Goal: Navigation & Orientation: Find specific page/section

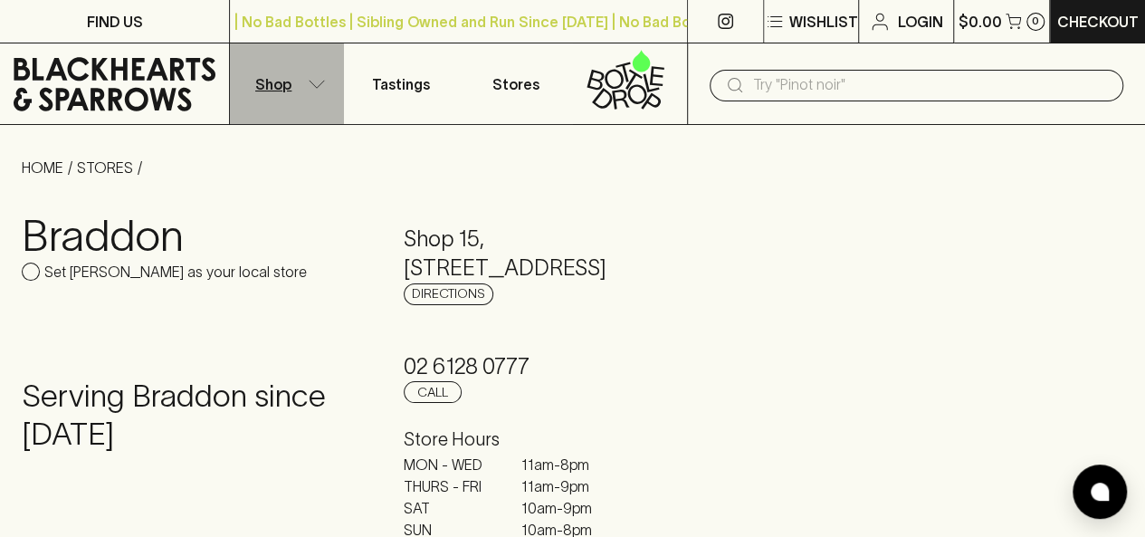
click at [320, 81] on icon "button" at bounding box center [317, 84] width 18 height 9
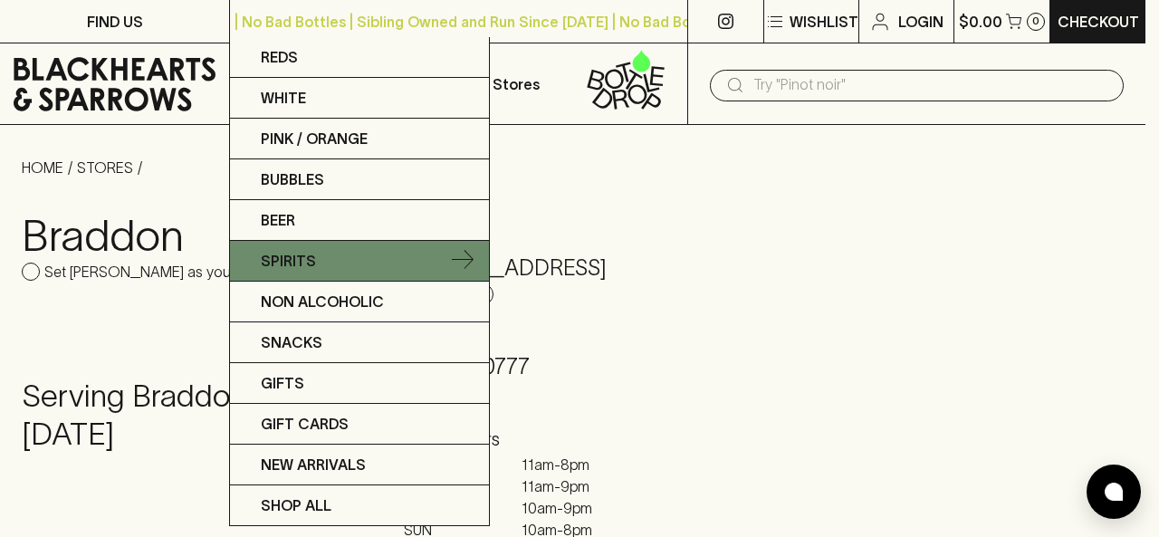
click at [328, 261] on link "Spirits" at bounding box center [359, 261] width 259 height 41
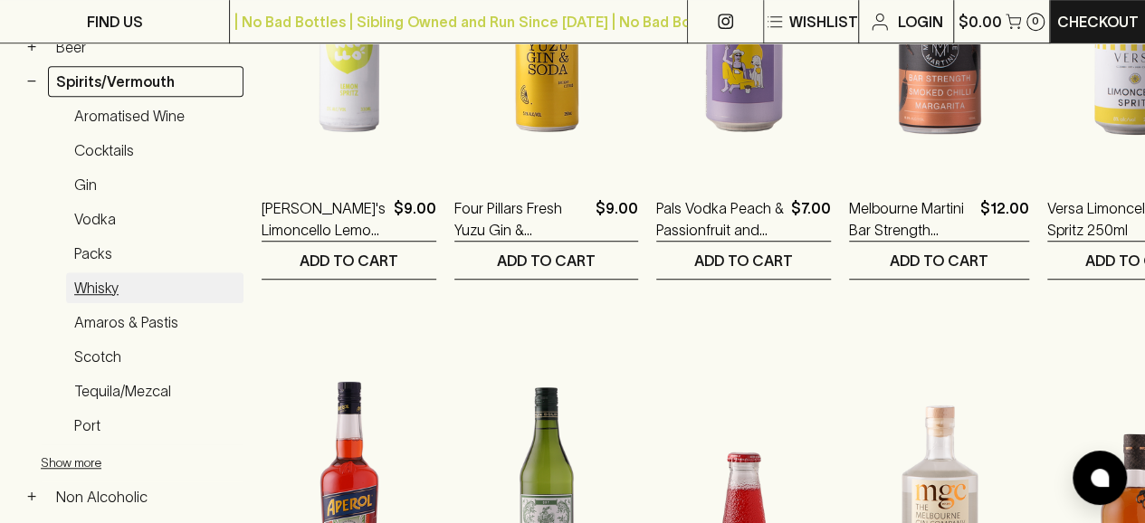
scroll to position [510, 0]
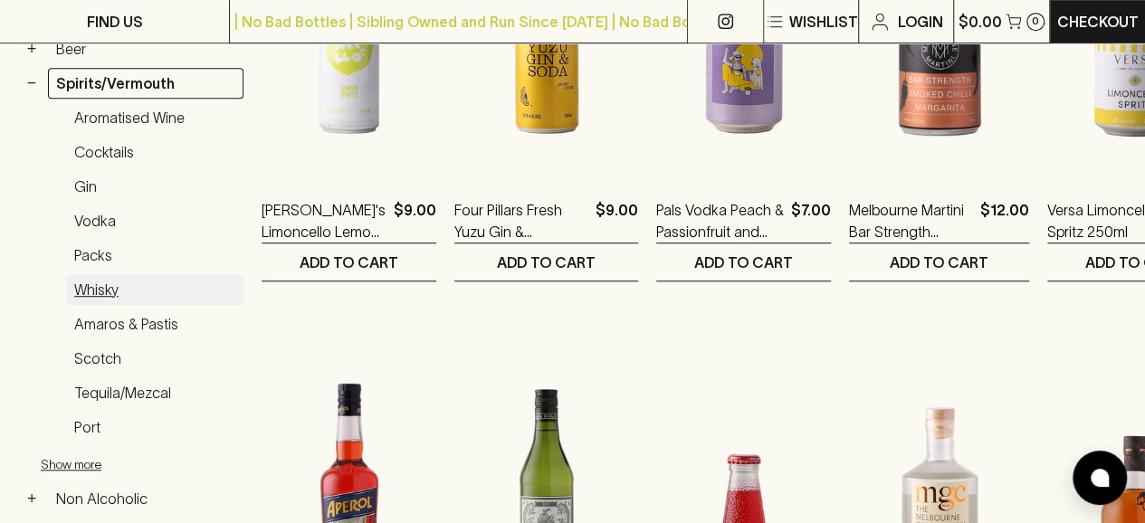
click at [105, 282] on link "Whisky" at bounding box center [154, 289] width 177 height 31
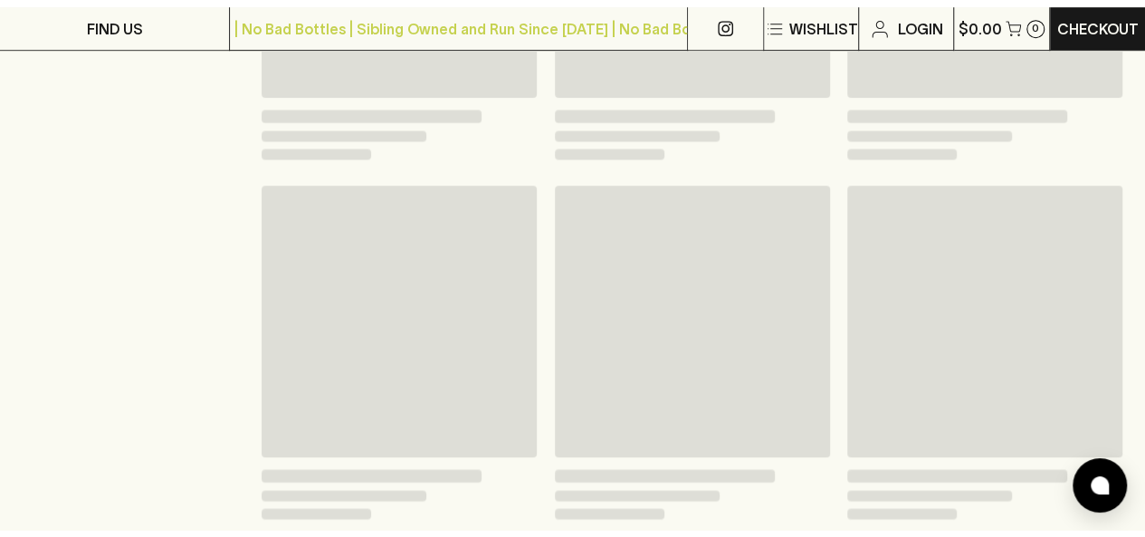
scroll to position [527, 0]
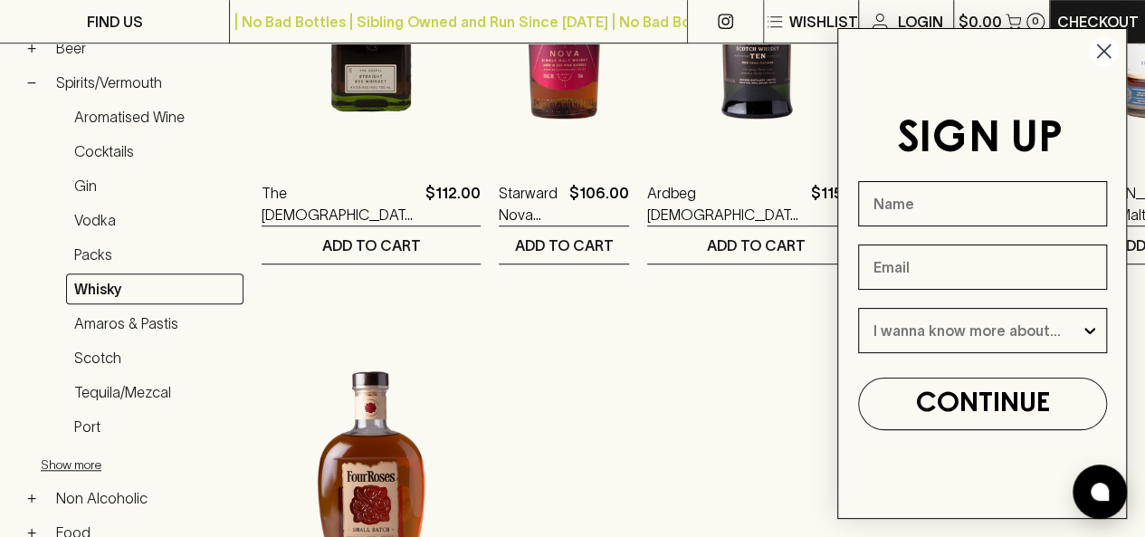
click at [1111, 42] on circle "Close dialog" at bounding box center [1104, 51] width 30 height 30
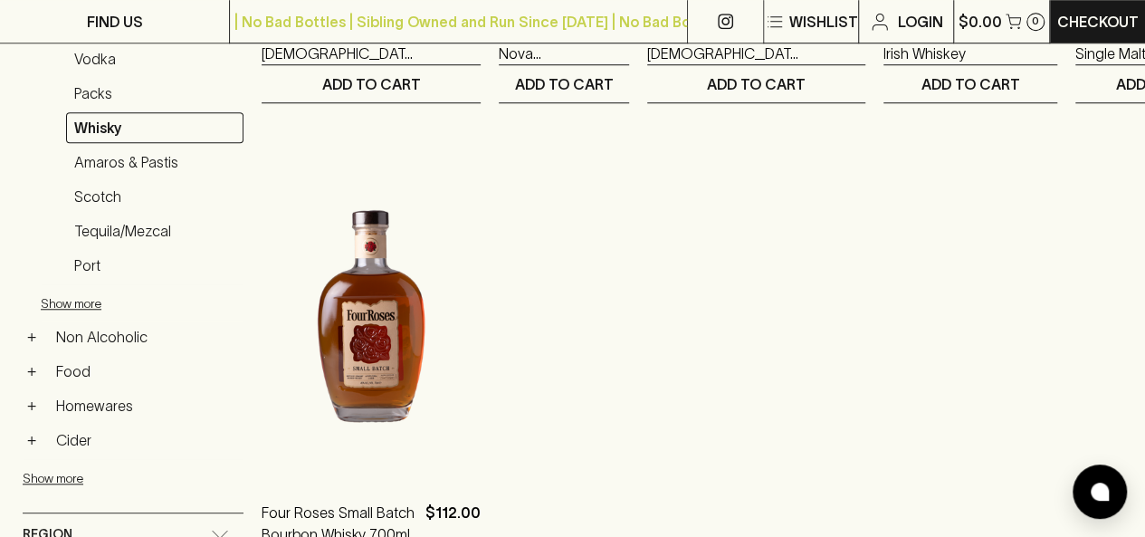
scroll to position [686, 0]
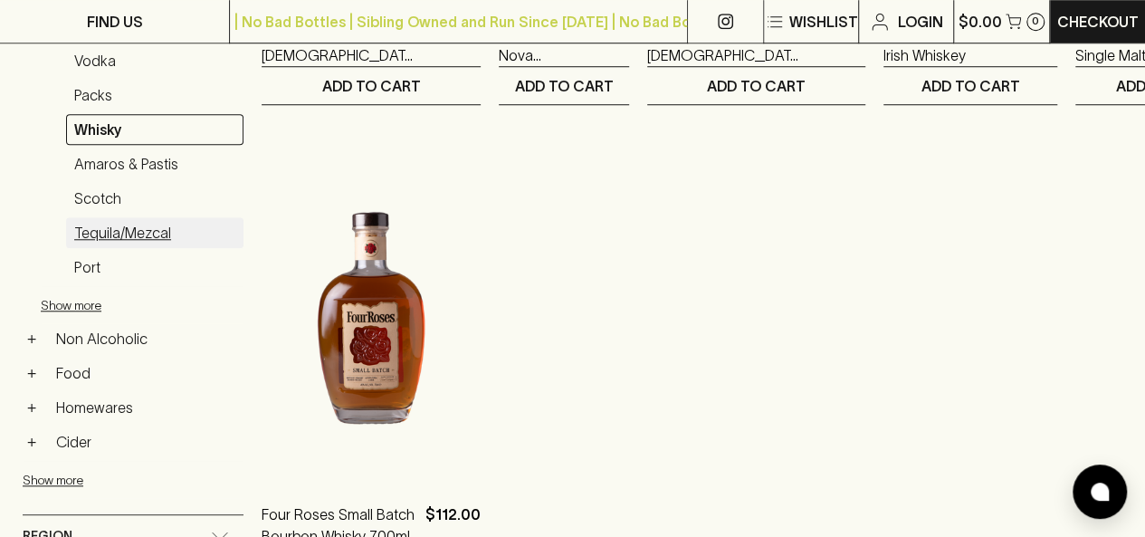
click at [140, 227] on link "Tequila/Mezcal" at bounding box center [154, 232] width 177 height 31
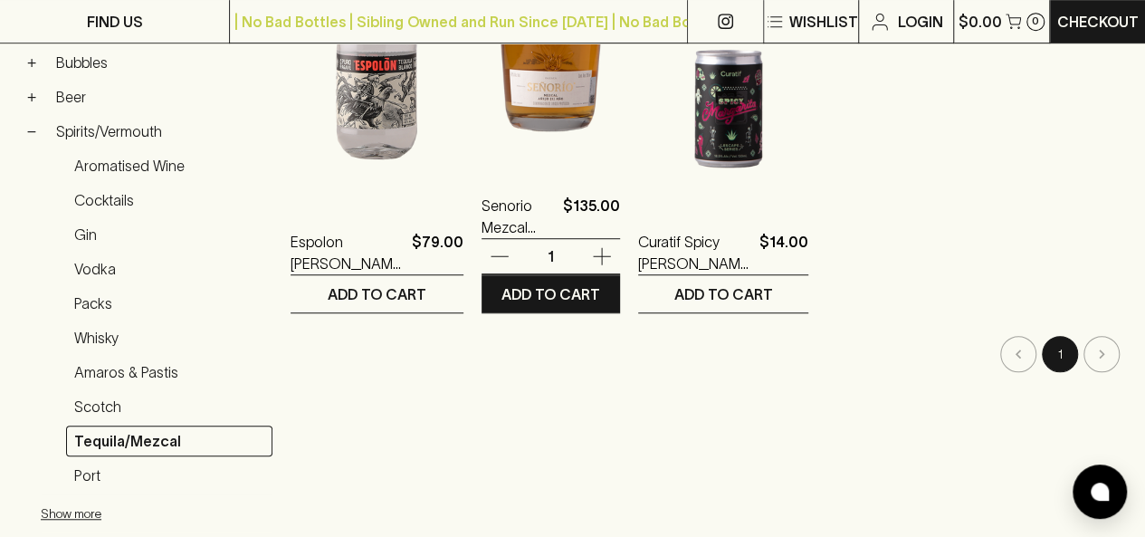
scroll to position [478, 0]
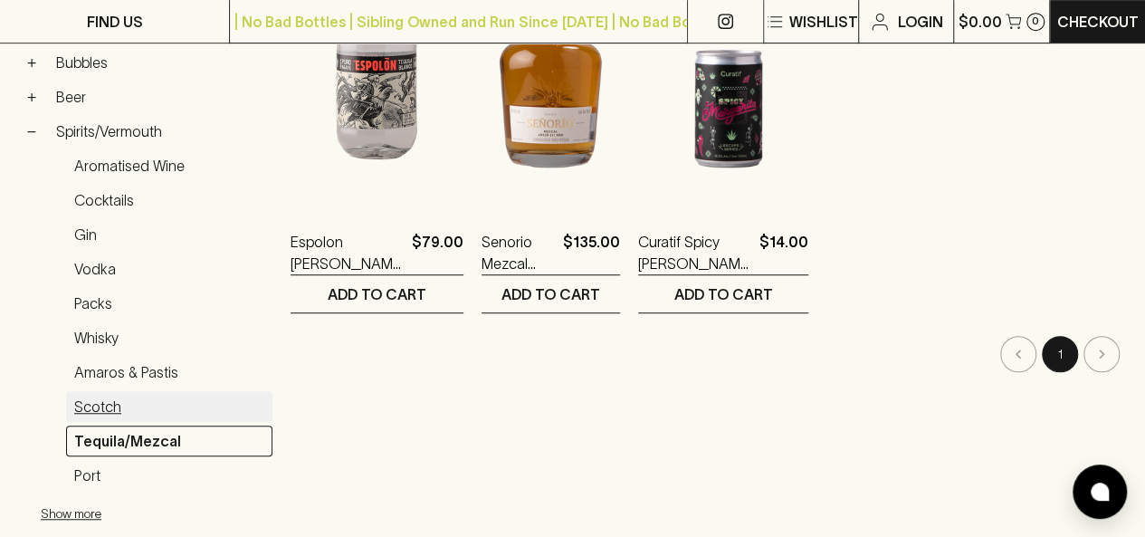
click at [125, 394] on link "Scotch" at bounding box center [169, 406] width 206 height 31
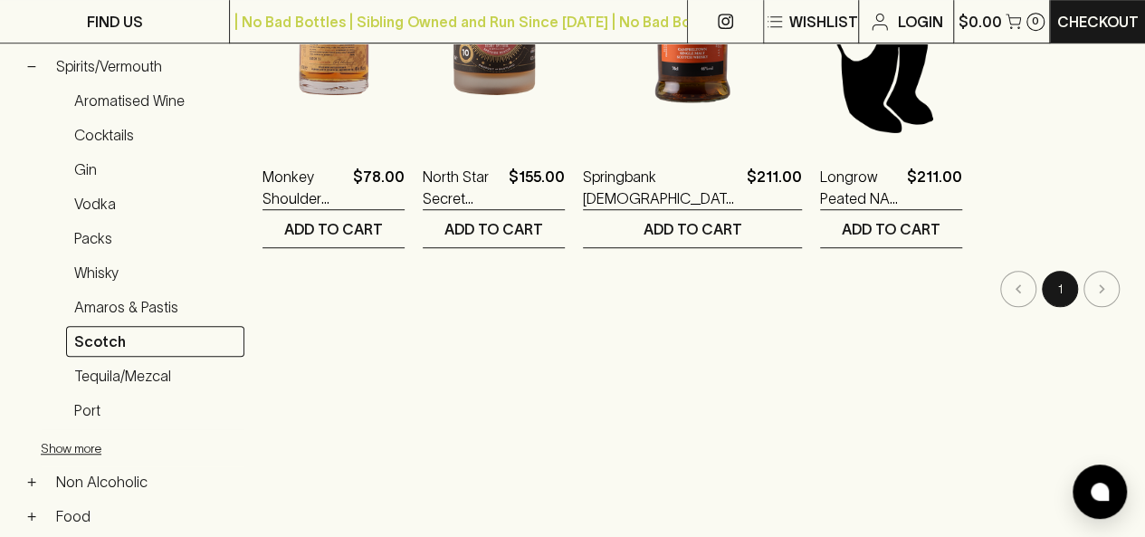
scroll to position [539, 0]
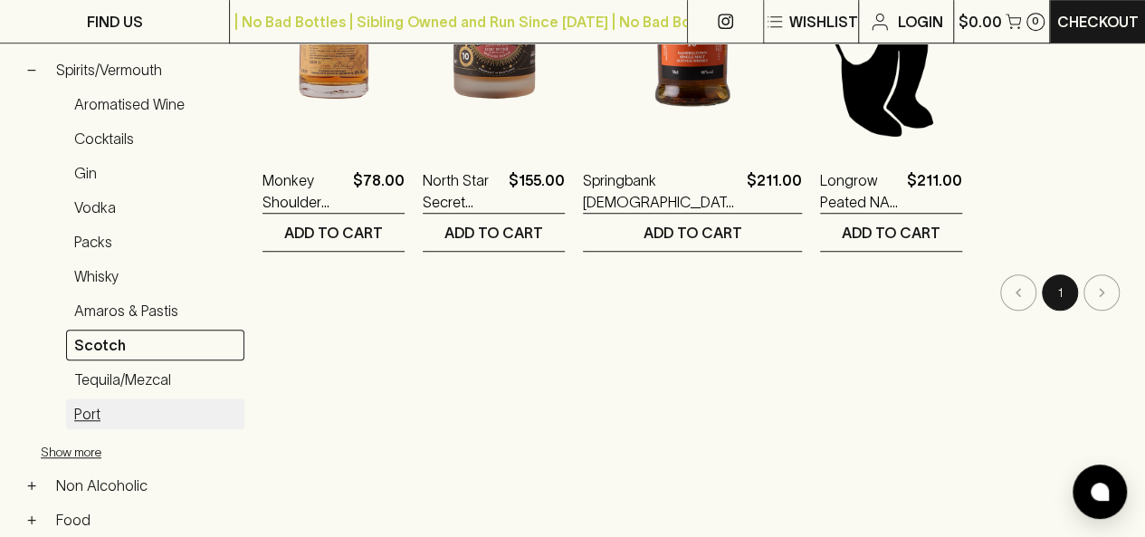
click at [138, 398] on link "Port" at bounding box center [155, 413] width 178 height 31
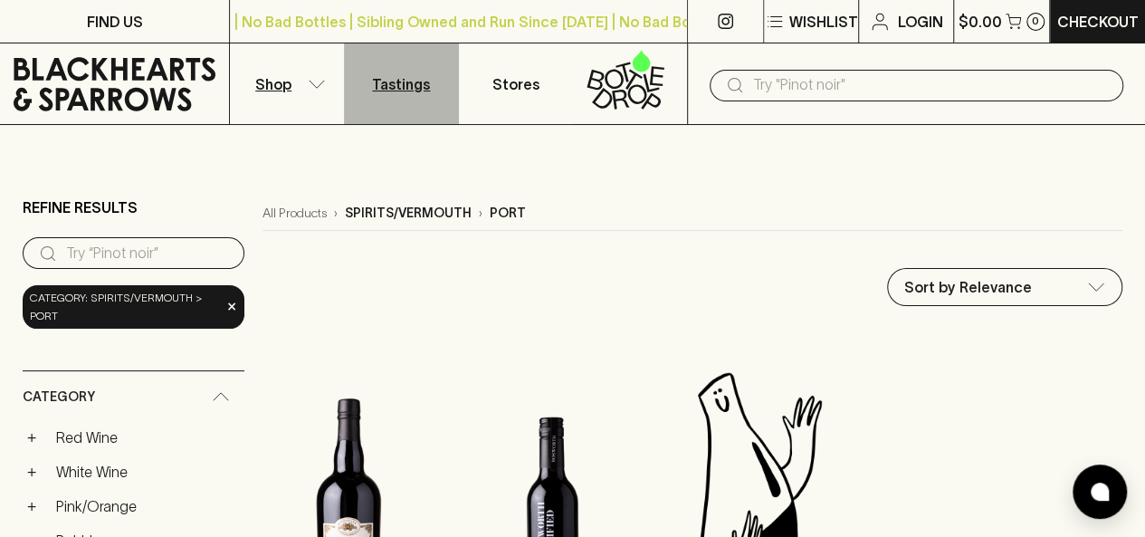
click at [425, 84] on p "Tastings" at bounding box center [401, 84] width 58 height 22
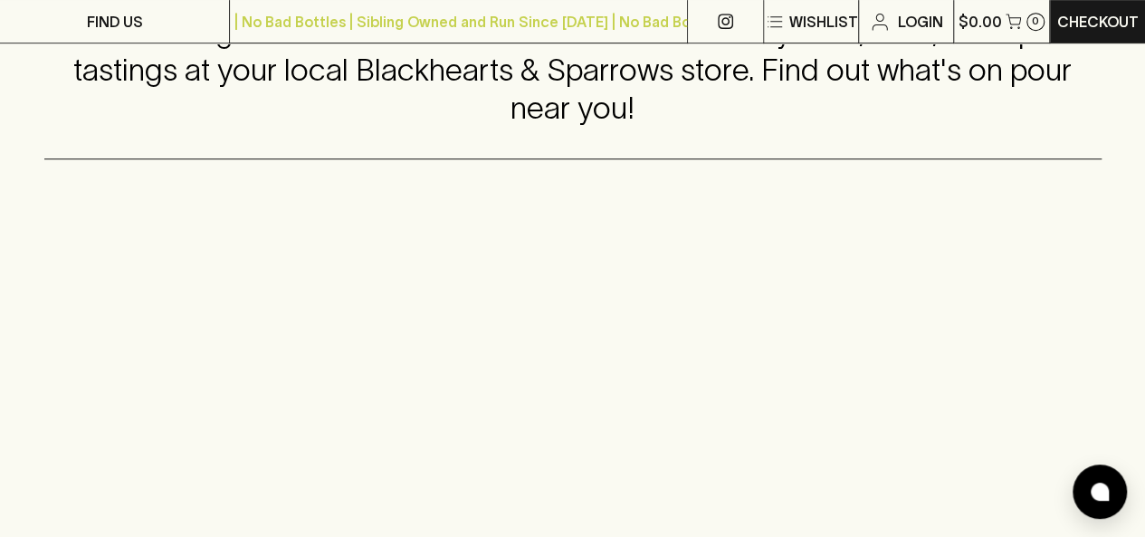
scroll to position [424, 0]
